Goal: Find specific fact

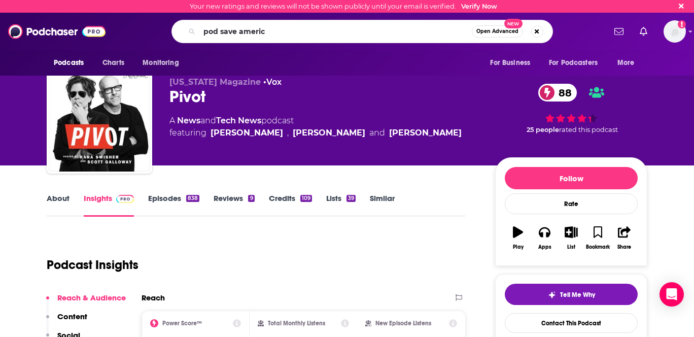
type input "pod save america"
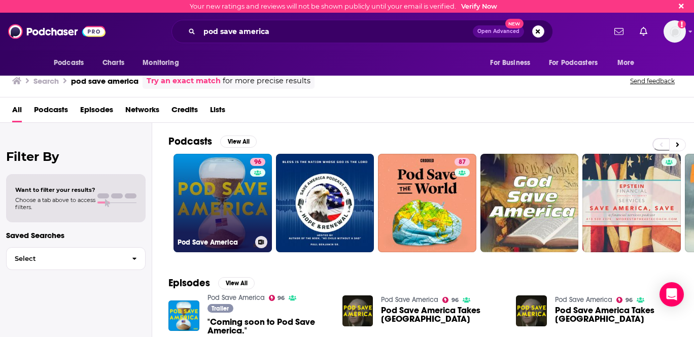
click at [204, 201] on link "96 Pod Save America" at bounding box center [222, 203] width 98 height 98
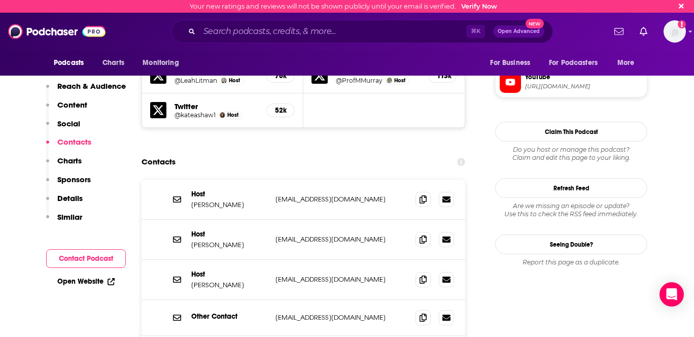
scroll to position [1045, 0]
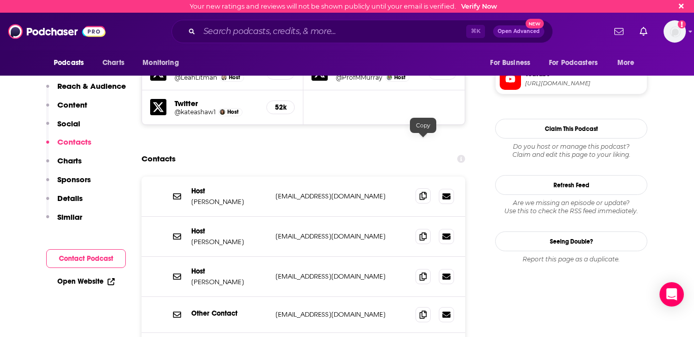
click at [418, 188] on span at bounding box center [422, 195] width 15 height 15
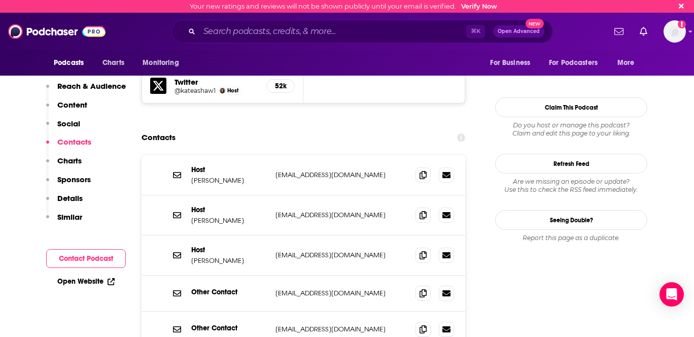
scroll to position [1065, 0]
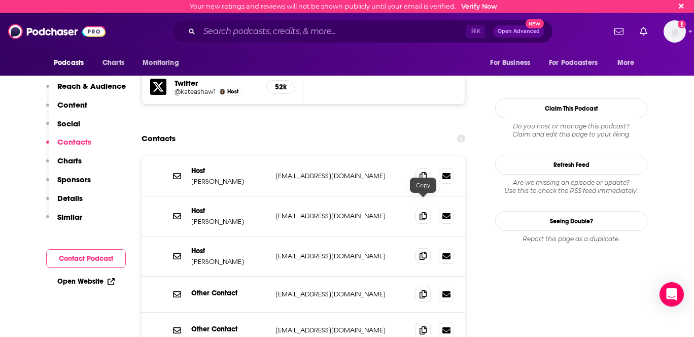
click at [420, 248] on span at bounding box center [422, 255] width 15 height 15
click at [225, 20] on div "⌘ K Open Advanced New" at bounding box center [361, 31] width 381 height 23
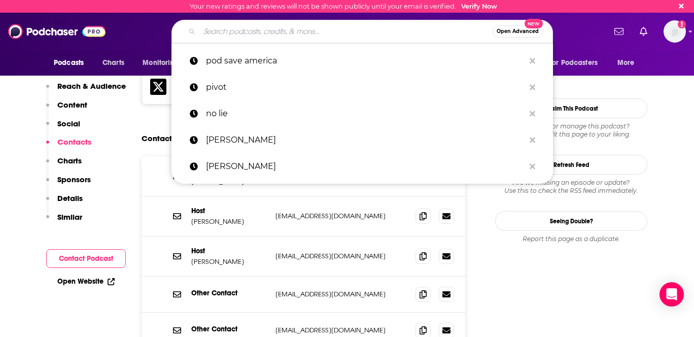
click at [221, 24] on input "Search podcasts, credits, & more..." at bounding box center [345, 31] width 293 height 16
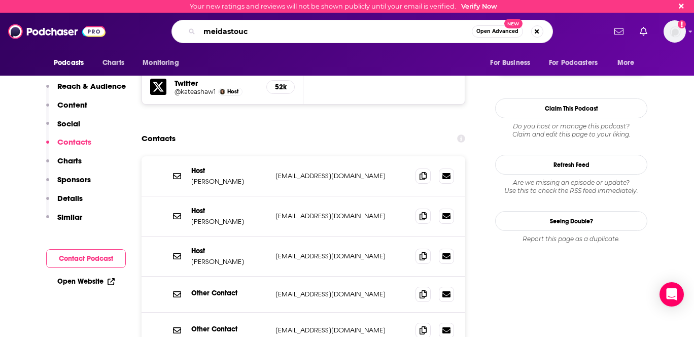
type input "meidastouch"
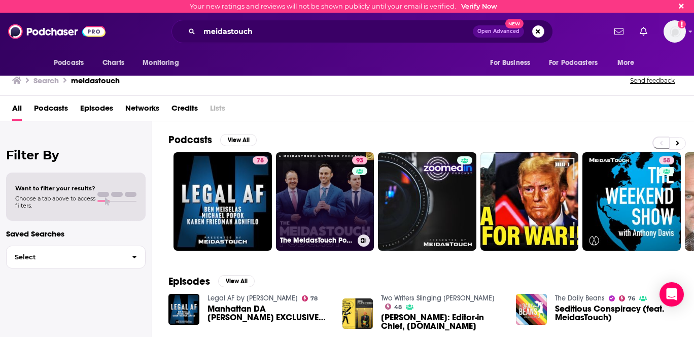
click at [319, 224] on link "93 The MeidasTouch Podcast" at bounding box center [325, 201] width 98 height 98
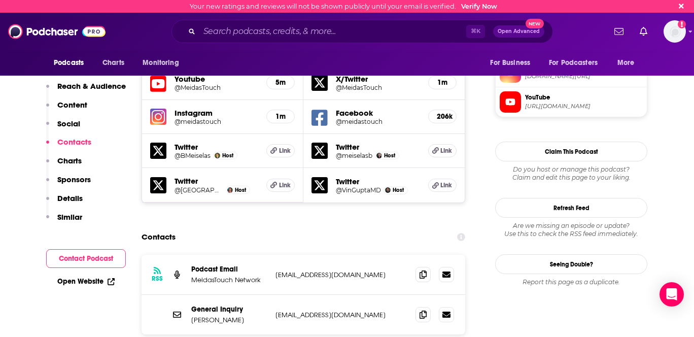
scroll to position [922, 0]
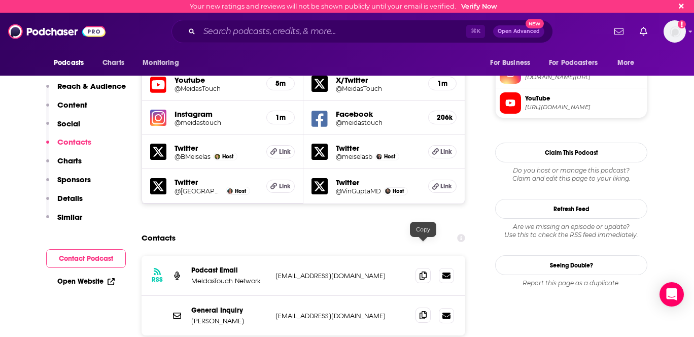
click at [418, 307] on span at bounding box center [422, 314] width 15 height 15
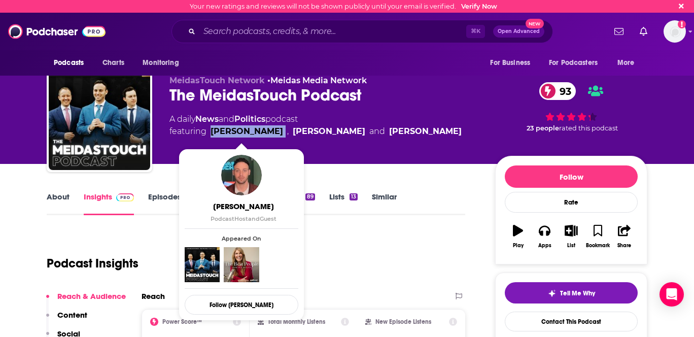
scroll to position [3, 0]
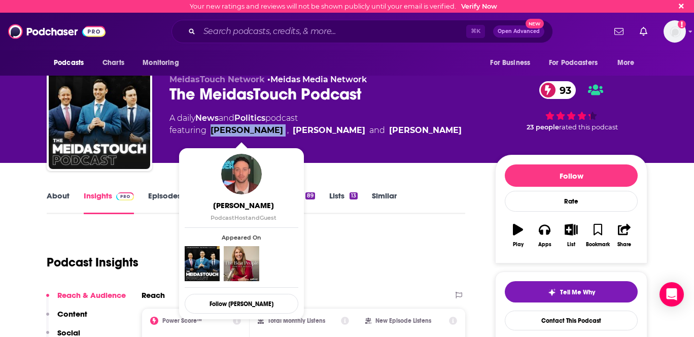
drag, startPoint x: 275, startPoint y: 132, endPoint x: 212, endPoint y: 135, distance: 63.0
click at [212, 135] on span "featuring [PERSON_NAME] , [PERSON_NAME] and [PERSON_NAME]" at bounding box center [315, 130] width 292 height 12
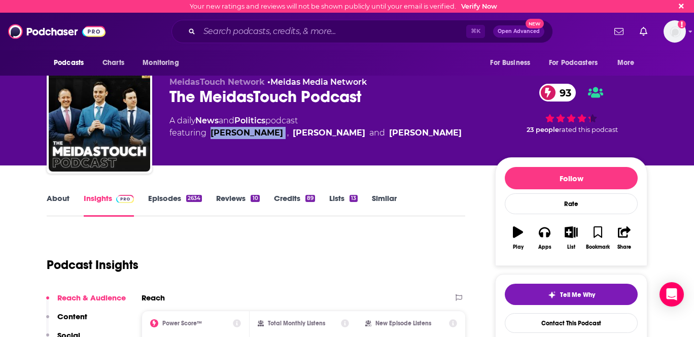
copy link "[PERSON_NAME]"
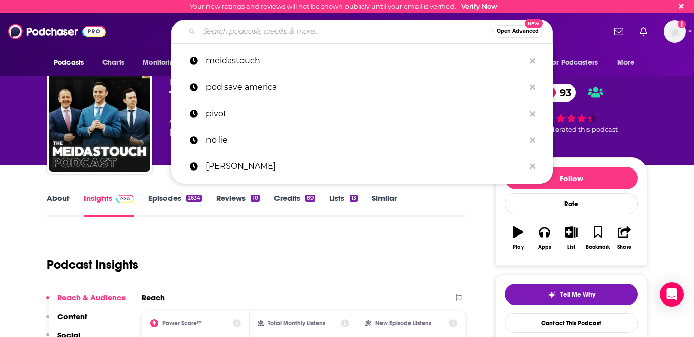
click at [234, 27] on input "Search podcasts, credits, & more..." at bounding box center [345, 31] width 293 height 16
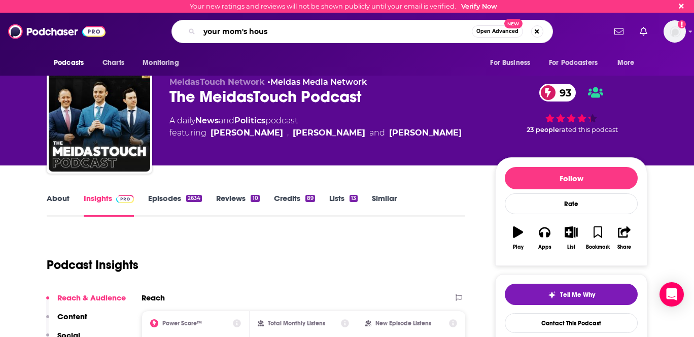
type input "your mom's house"
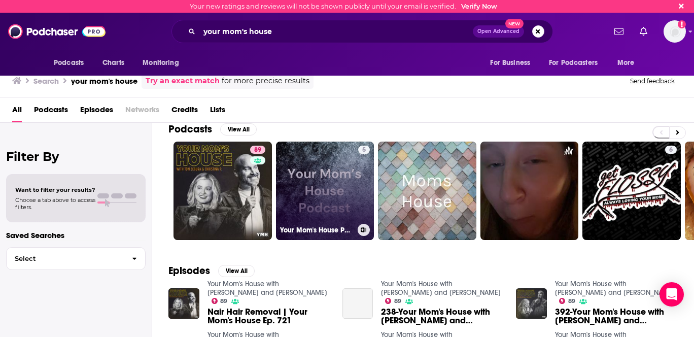
scroll to position [18, 0]
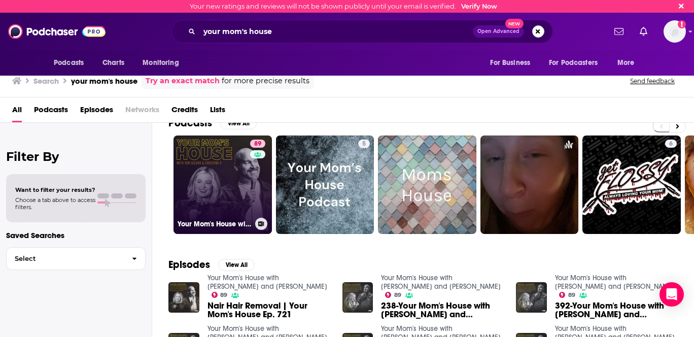
click at [197, 177] on link "89 Your Mom's House with [PERSON_NAME] and [PERSON_NAME]" at bounding box center [222, 184] width 98 height 98
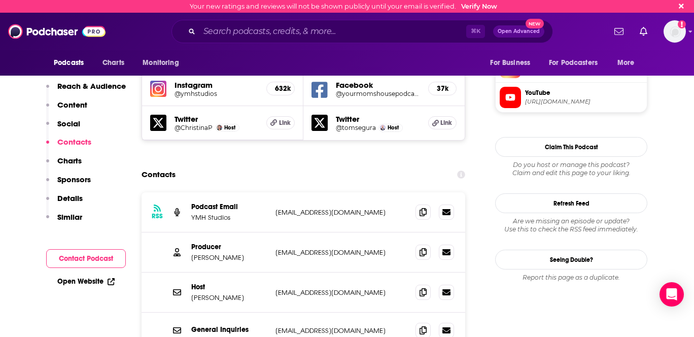
scroll to position [931, 0]
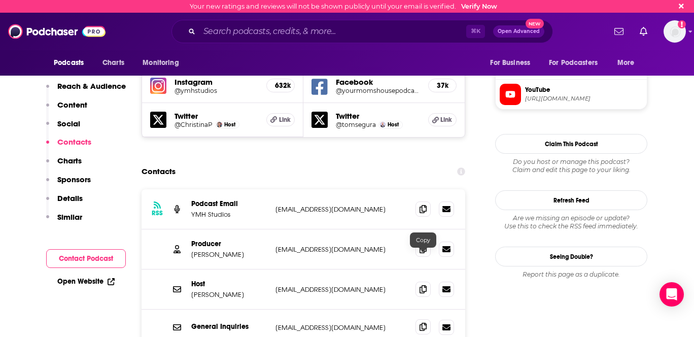
click at [419, 319] on span at bounding box center [422, 326] width 15 height 15
click at [420, 323] on icon at bounding box center [422, 327] width 7 height 8
click at [423, 244] on icon at bounding box center [422, 248] width 7 height 8
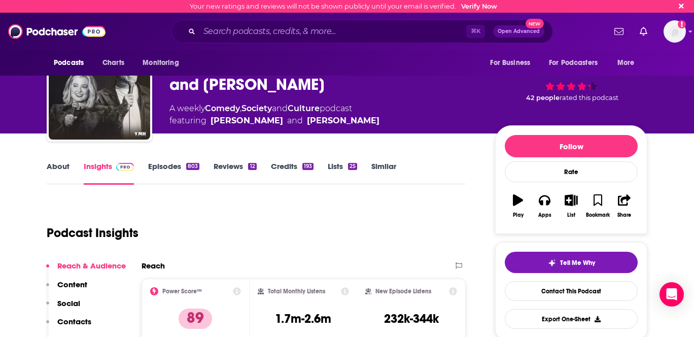
scroll to position [0, 0]
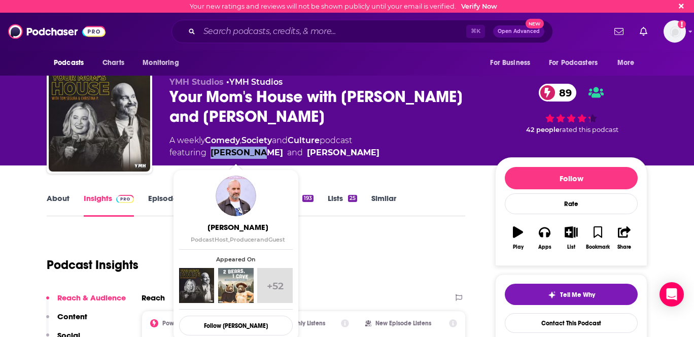
drag, startPoint x: 262, startPoint y: 152, endPoint x: 211, endPoint y: 155, distance: 50.8
click at [211, 155] on span "featuring [PERSON_NAME] and [PERSON_NAME]" at bounding box center [274, 153] width 210 height 12
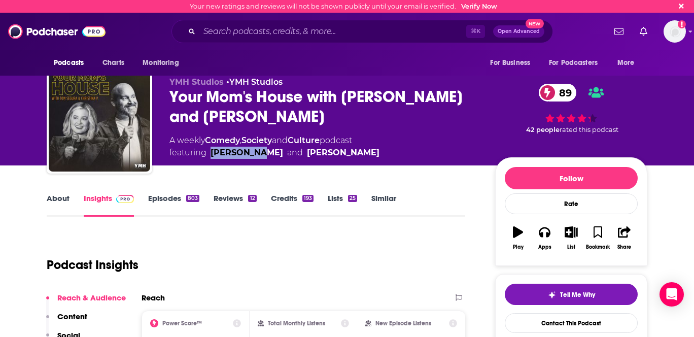
copy link "[PERSON_NAME]"
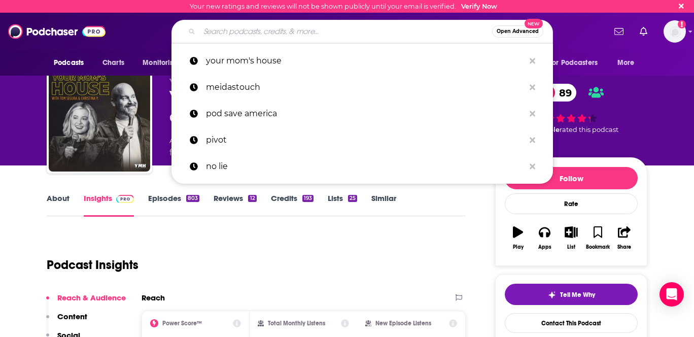
click at [225, 35] on input "Search podcasts, credits, & more..." at bounding box center [345, 31] width 293 height 16
paste input "This Past Weekend"
type input "This Past Weekend"
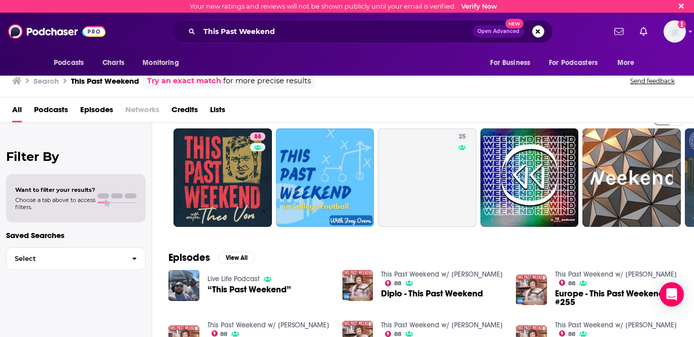
scroll to position [26, 0]
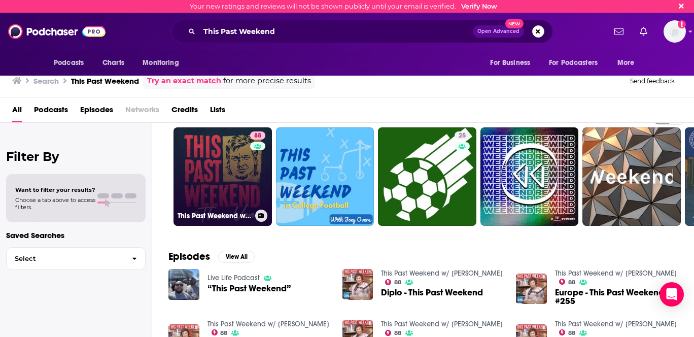
click at [211, 155] on link "88 This Past Weekend w/ [PERSON_NAME]" at bounding box center [222, 176] width 98 height 98
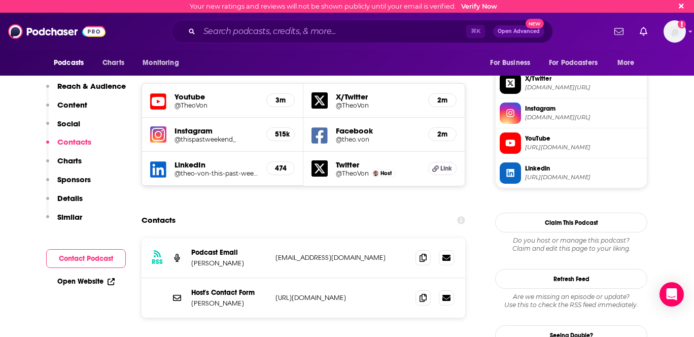
scroll to position [883, 0]
click at [421, 253] on icon at bounding box center [422, 257] width 7 height 8
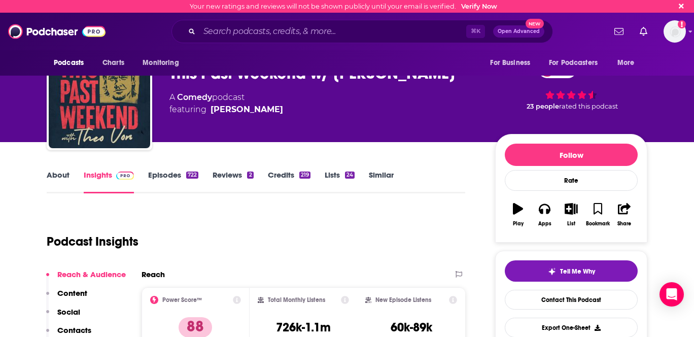
scroll to position [0, 0]
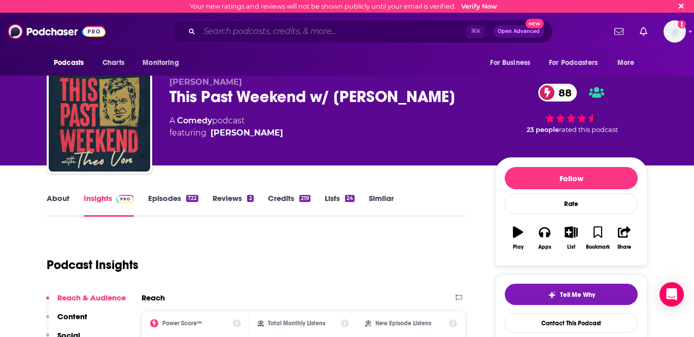
click at [229, 32] on input "Search podcasts, credits, & more..." at bounding box center [332, 31] width 267 height 16
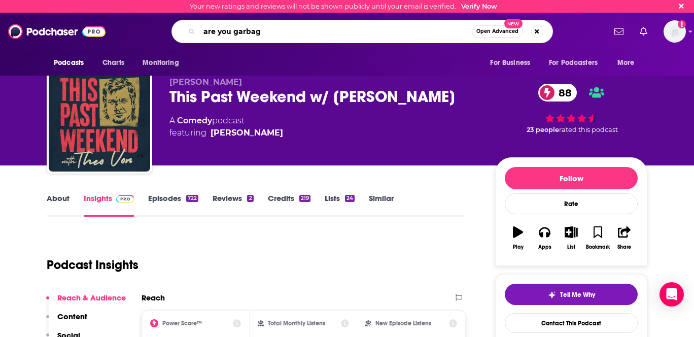
type input "are you garbage"
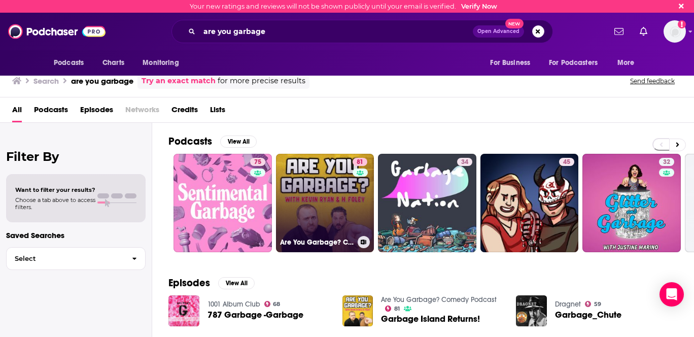
click at [314, 185] on link "81 Are You Garbage? Comedy Podcast" at bounding box center [325, 203] width 98 height 98
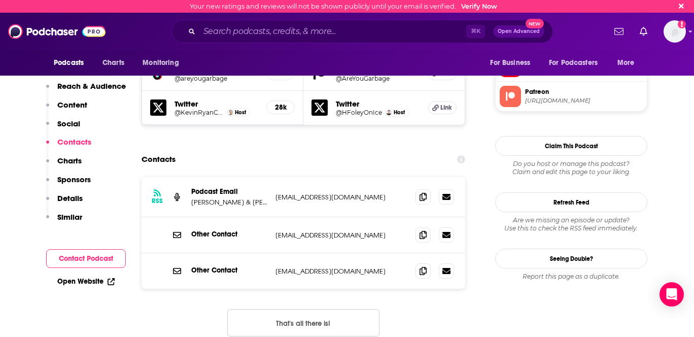
scroll to position [979, 0]
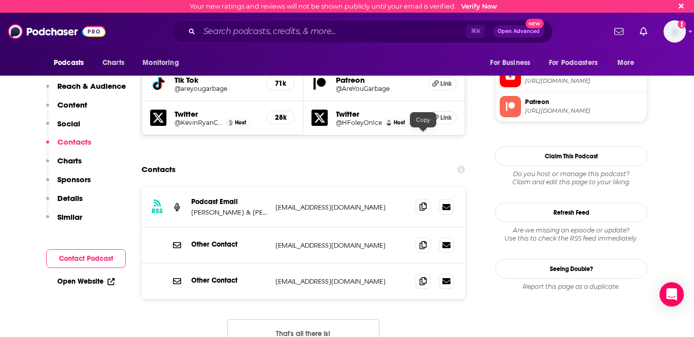
click at [422, 202] on icon at bounding box center [422, 206] width 7 height 8
click at [219, 33] on input "Search podcasts, credits, & more..." at bounding box center [332, 31] width 267 height 16
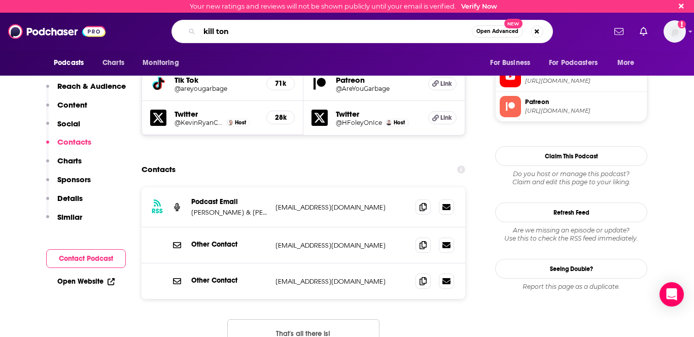
type input "kill [PERSON_NAME]"
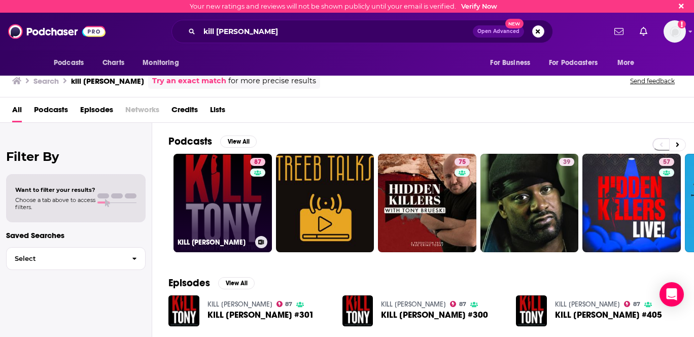
click at [228, 177] on link "87 KILL [PERSON_NAME]" at bounding box center [222, 203] width 98 height 98
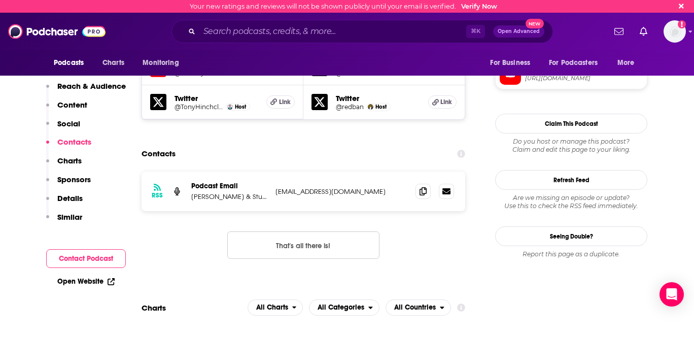
scroll to position [895, 0]
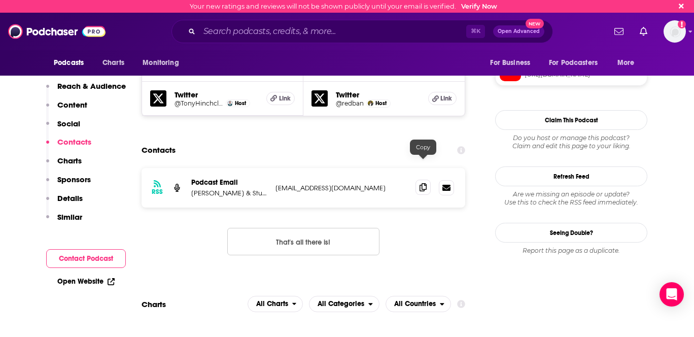
click at [423, 183] on icon at bounding box center [422, 187] width 7 height 8
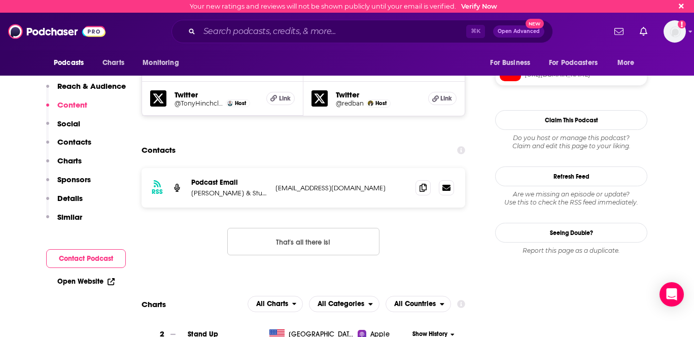
scroll to position [0, 0]
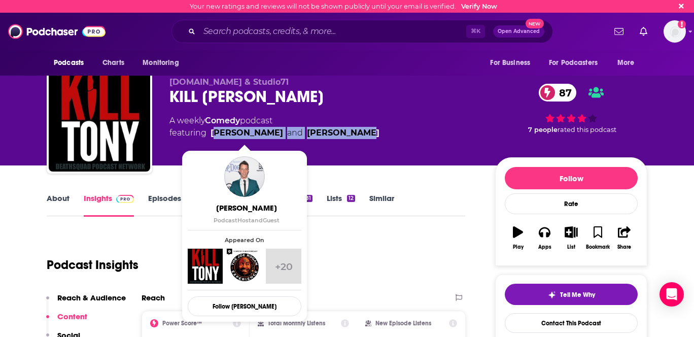
drag, startPoint x: 367, startPoint y: 133, endPoint x: 212, endPoint y: 132, distance: 155.2
click at [212, 132] on div "A weekly Comedy podcast featuring [PERSON_NAME] and [PERSON_NAME]" at bounding box center [323, 127] width 309 height 24
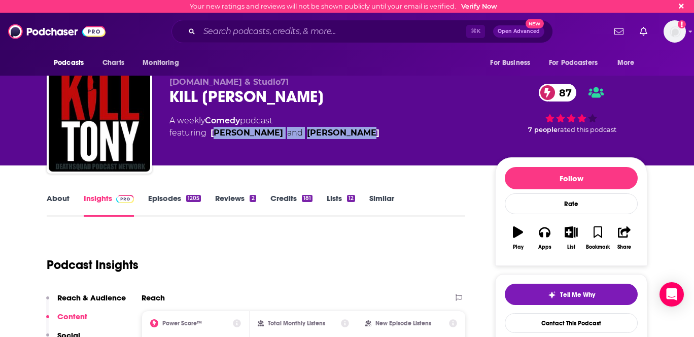
copy span "[PERSON_NAME] and [PERSON_NAME]"
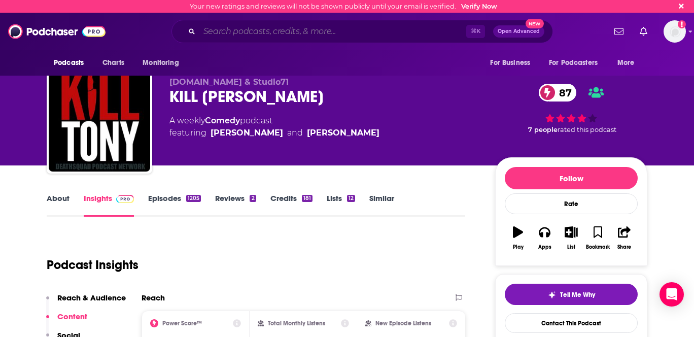
click at [231, 30] on input "Search podcasts, credits, & more..." at bounding box center [332, 31] width 267 height 16
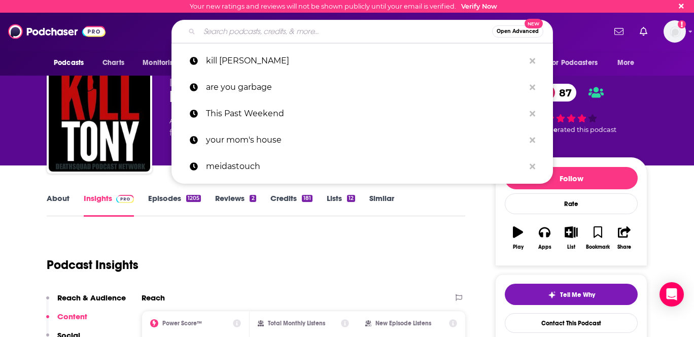
scroll to position [1, 0]
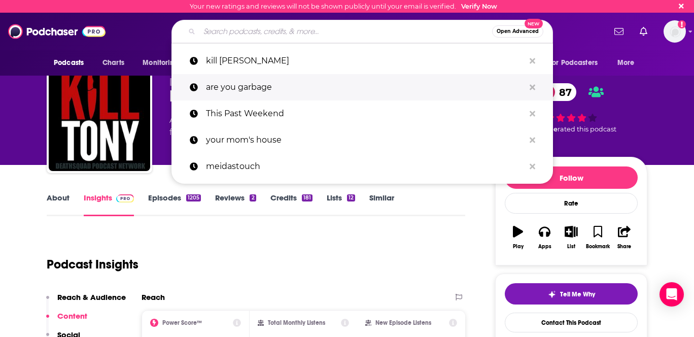
click at [228, 85] on p "are you garbage" at bounding box center [365, 87] width 318 height 26
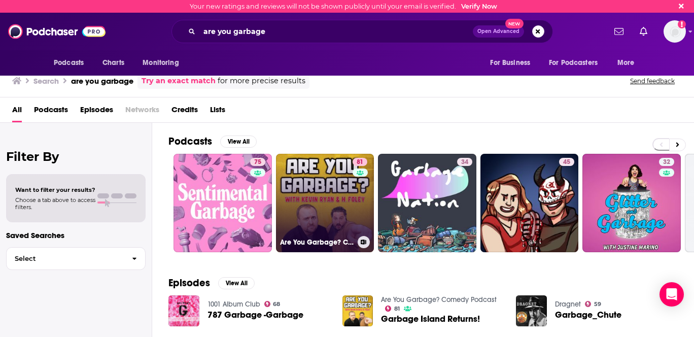
click at [299, 190] on link "81 Are You Garbage? Comedy Podcast" at bounding box center [325, 203] width 98 height 98
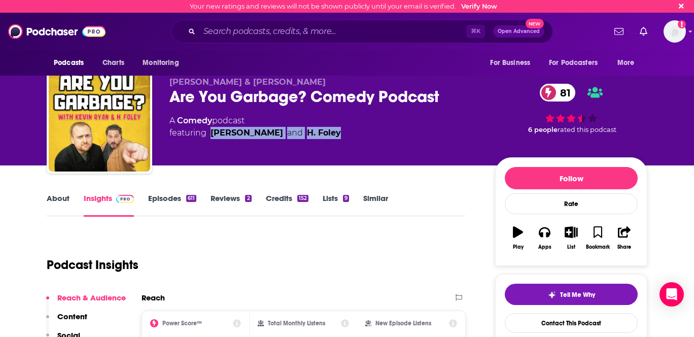
drag, startPoint x: 340, startPoint y: 130, endPoint x: 209, endPoint y: 138, distance: 131.6
click at [209, 138] on div "A Comedy podcast featuring [PERSON_NAME] and [PERSON_NAME]" at bounding box center [323, 127] width 309 height 24
copy span "[PERSON_NAME] and [PERSON_NAME]"
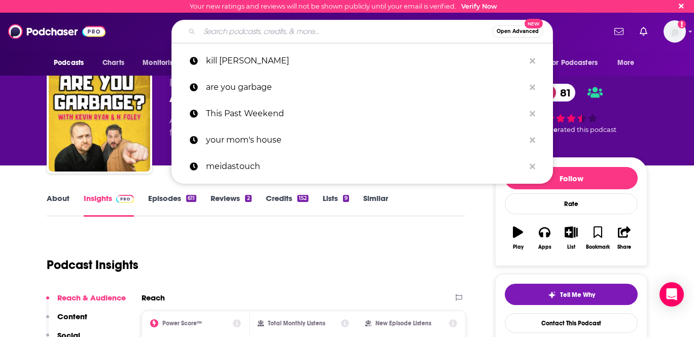
click at [238, 27] on input "Search podcasts, credits, & more..." at bounding box center [345, 31] width 293 height 16
paste input "Part of the Problem"
type input "Part of the Problem"
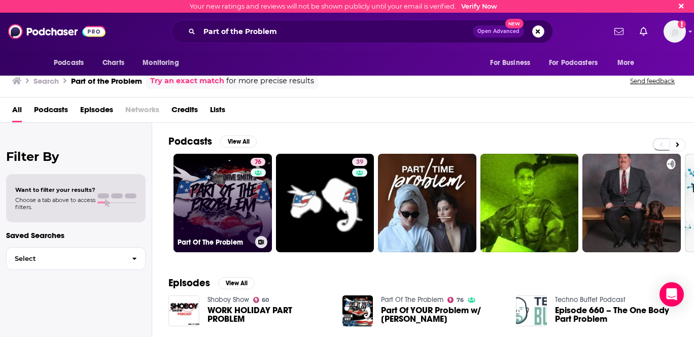
click at [206, 198] on link "76 Part Of The Problem" at bounding box center [222, 203] width 98 height 98
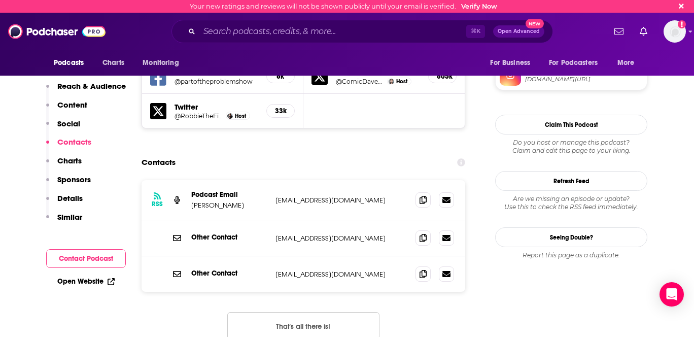
scroll to position [922, 0]
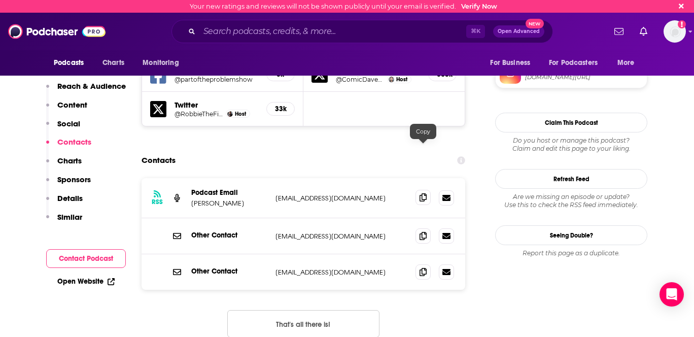
click at [422, 193] on icon at bounding box center [422, 197] width 7 height 8
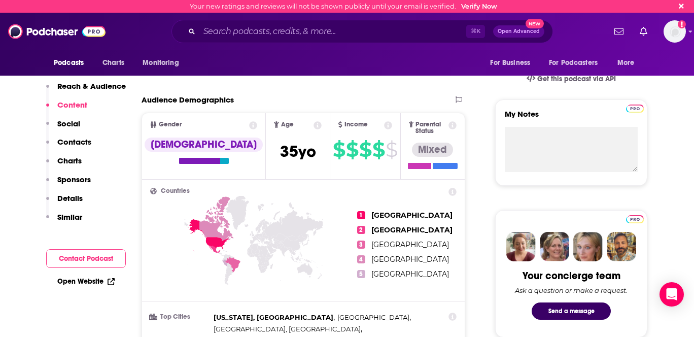
scroll to position [0, 0]
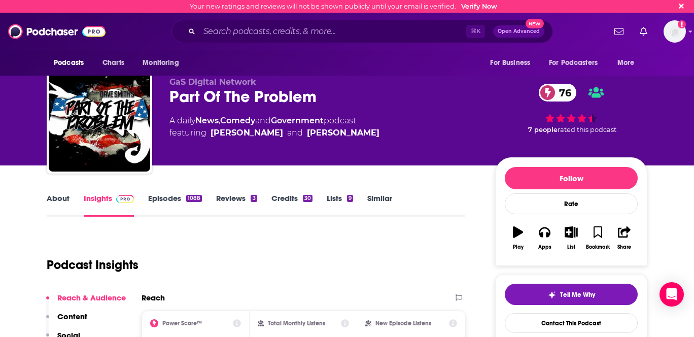
click at [374, 134] on div "A daily News , Comedy and Government podcast featuring [PERSON_NAME] and [PERSO…" at bounding box center [323, 127] width 309 height 24
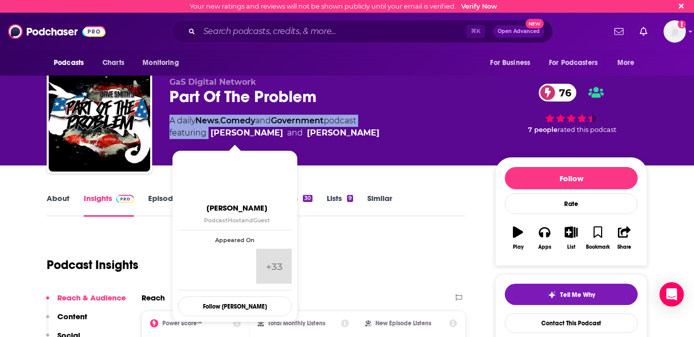
drag, startPoint x: 340, startPoint y: 133, endPoint x: 210, endPoint y: 134, distance: 129.3
click at [211, 134] on div "A daily News , Comedy and Government podcast featuring [PERSON_NAME] and [PERSO…" at bounding box center [323, 127] width 309 height 24
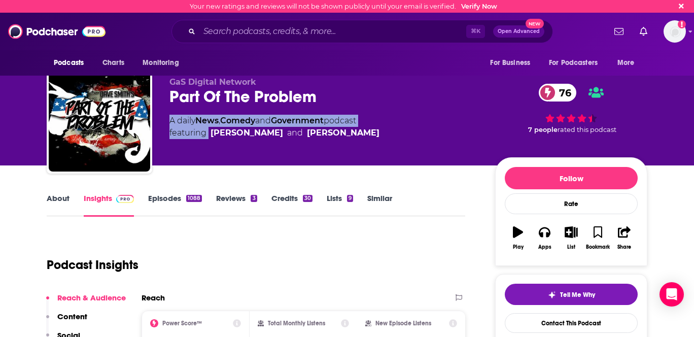
copy div "A daily News , Comedy and Government podcast featuring"
